Goal: Task Accomplishment & Management: Use online tool/utility

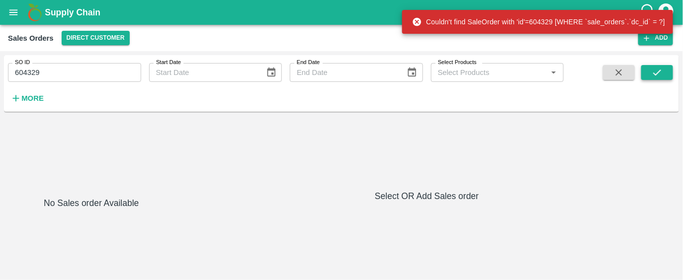
click at [662, 73] on icon "submit" at bounding box center [657, 72] width 11 height 11
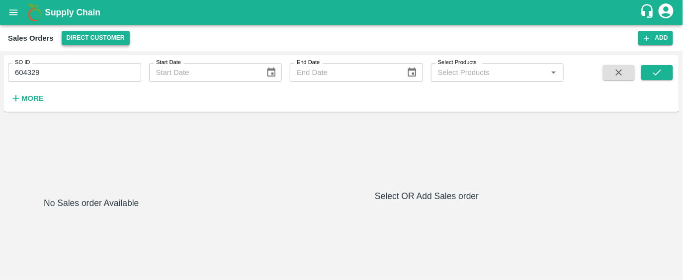
click at [102, 42] on button "Direct Customer" at bounding box center [96, 38] width 68 height 14
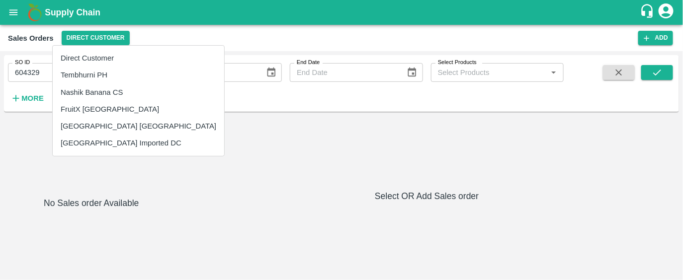
click at [96, 58] on li "Direct Customer" at bounding box center [139, 58] width 172 height 17
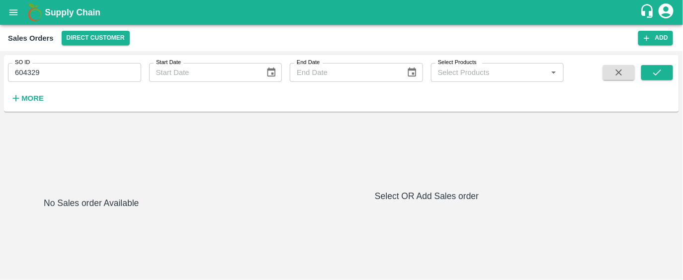
click at [29, 97] on strong "More" at bounding box center [32, 98] width 22 height 8
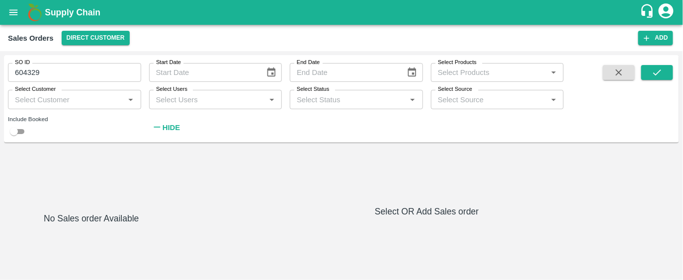
click at [169, 128] on strong "Hide" at bounding box center [171, 128] width 17 height 8
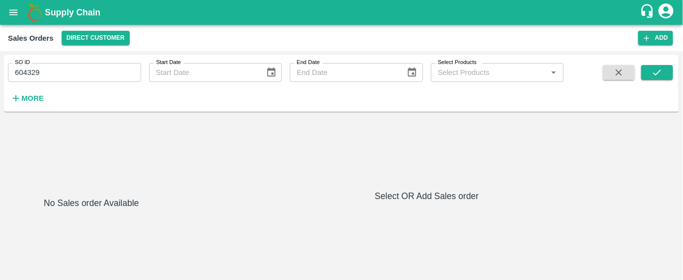
click at [665, 11] on icon "account of current user" at bounding box center [666, 11] width 18 height 18
click at [641, 48] on li "Logout" at bounding box center [650, 52] width 77 height 17
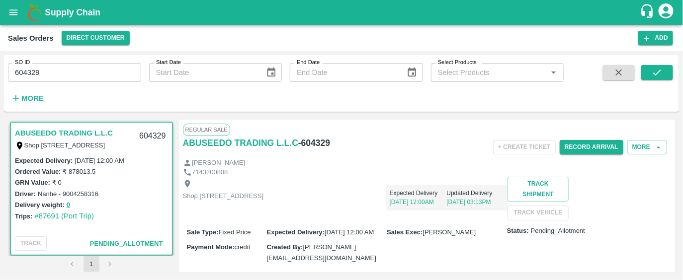
scroll to position [13, 0]
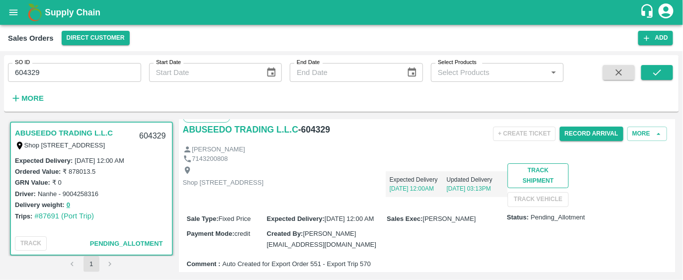
click at [508, 188] on button "Track Shipment" at bounding box center [538, 176] width 61 height 25
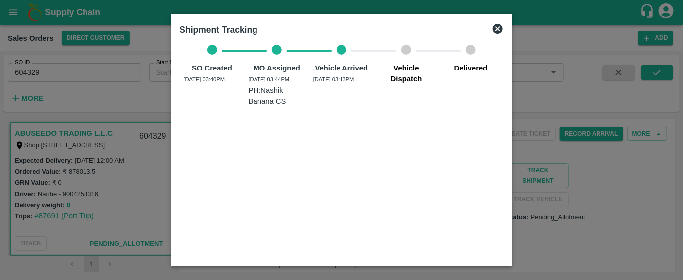
click at [498, 27] on icon at bounding box center [498, 29] width 10 height 10
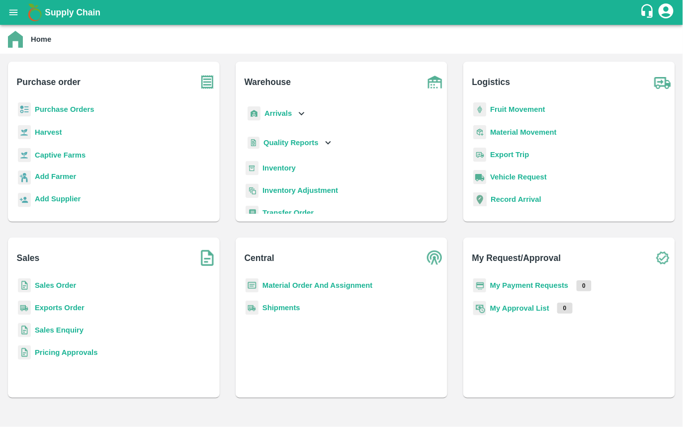
click at [280, 285] on b "Material Order And Assignment" at bounding box center [317, 285] width 110 height 8
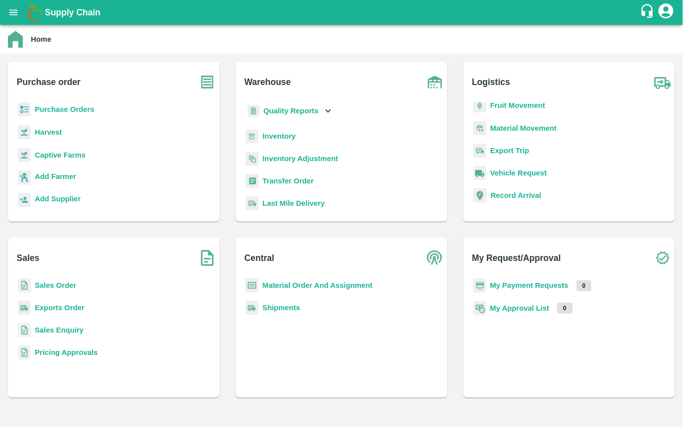
scroll to position [32, 0]
click at [273, 179] on b "Transfer Order" at bounding box center [287, 180] width 51 height 8
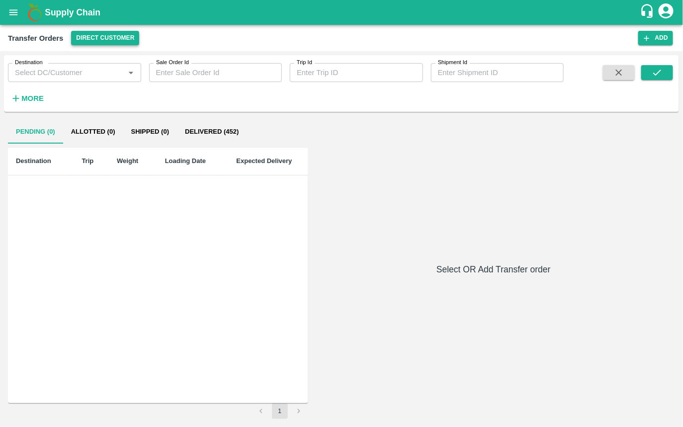
click at [121, 32] on button "Direct Customer" at bounding box center [105, 38] width 68 height 14
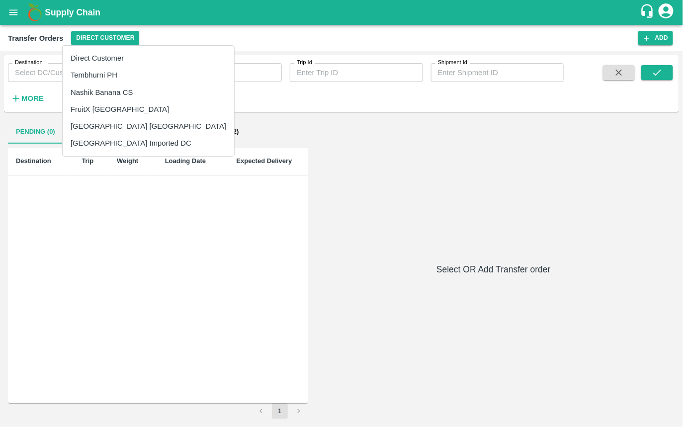
click at [93, 90] on li "Nashik Banana CS" at bounding box center [149, 92] width 172 height 17
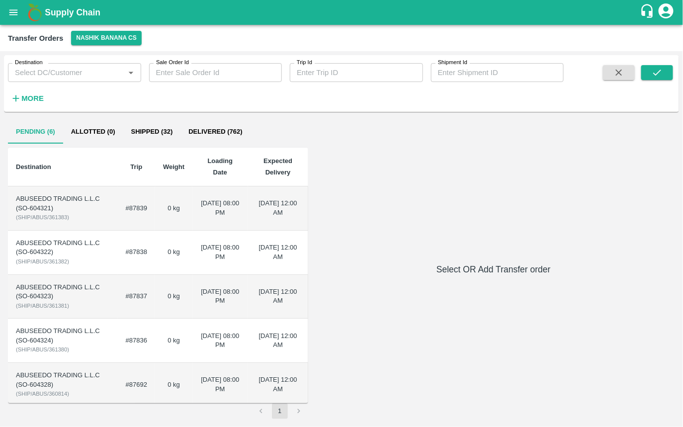
click at [28, 95] on strong "More" at bounding box center [32, 98] width 22 height 8
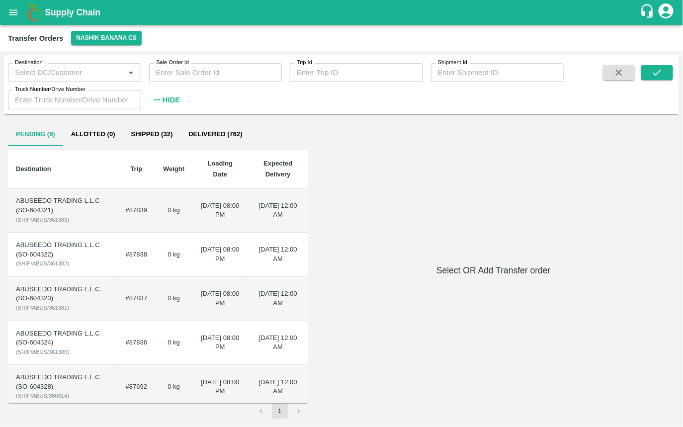
click at [174, 73] on input "Sale Order Id" at bounding box center [215, 72] width 133 height 19
paste input "604329"
type input "604329"
click at [652, 72] on icon "submit" at bounding box center [657, 72] width 11 height 11
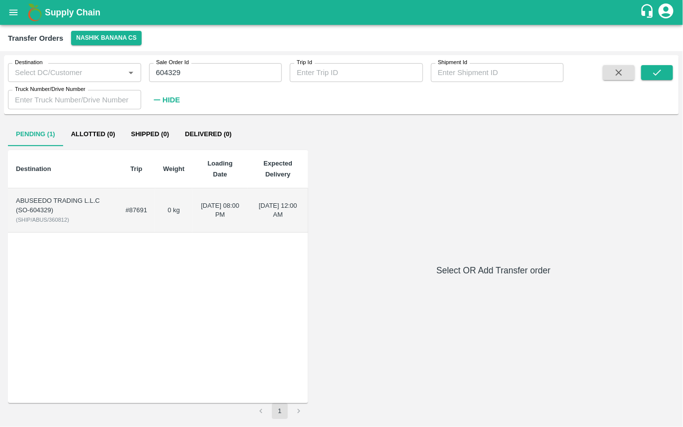
click at [196, 207] on td "[DATE] 08:00 PM" at bounding box center [219, 210] width 55 height 44
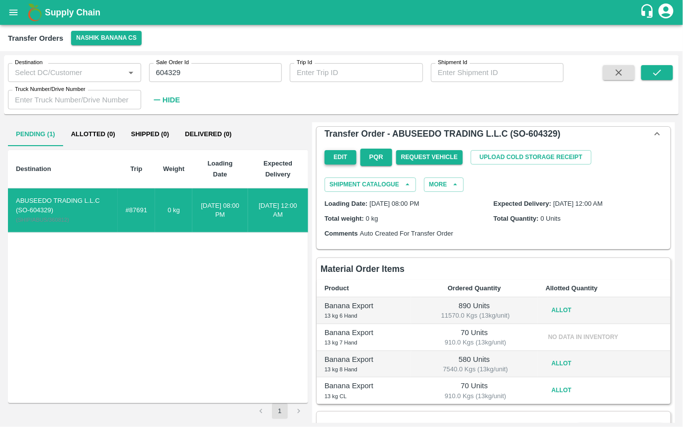
click at [341, 158] on button "Edit" at bounding box center [341, 157] width 32 height 14
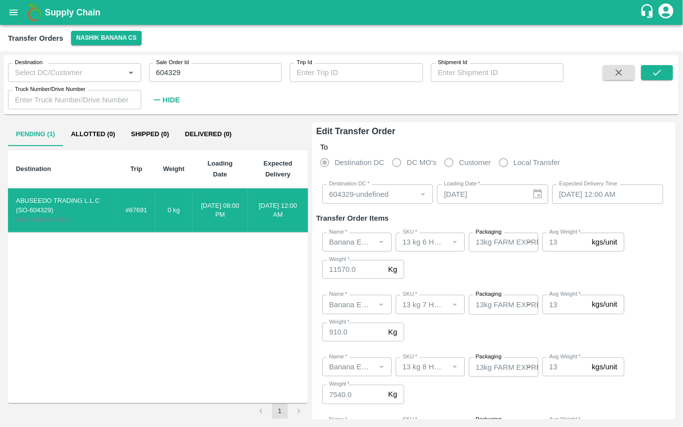
scroll to position [80, 0]
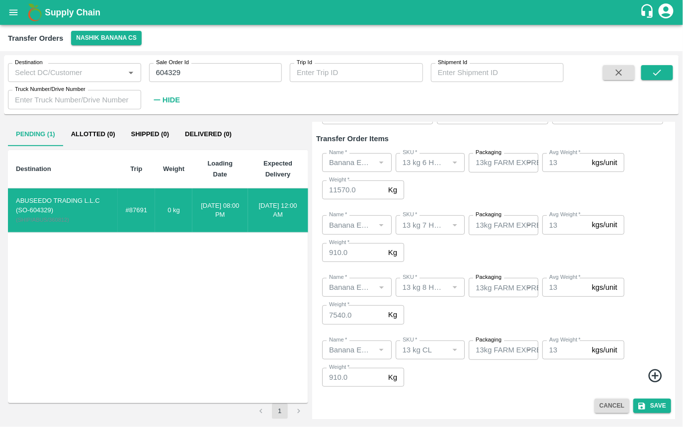
click at [619, 409] on button "Cancel" at bounding box center [612, 406] width 35 height 14
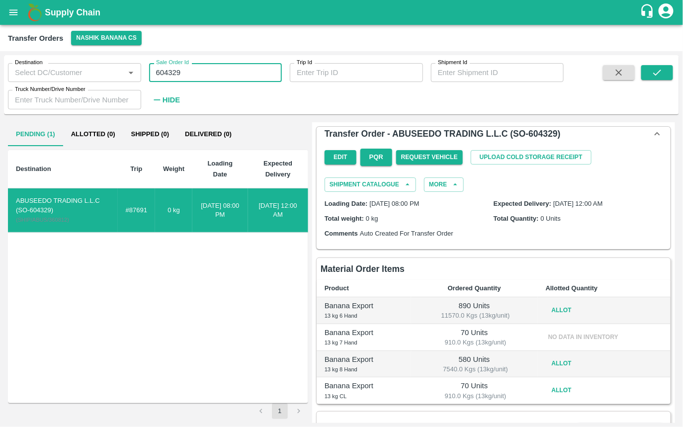
click at [181, 68] on input "604329" at bounding box center [215, 72] width 133 height 19
